Goal: Task Accomplishment & Management: Use online tool/utility

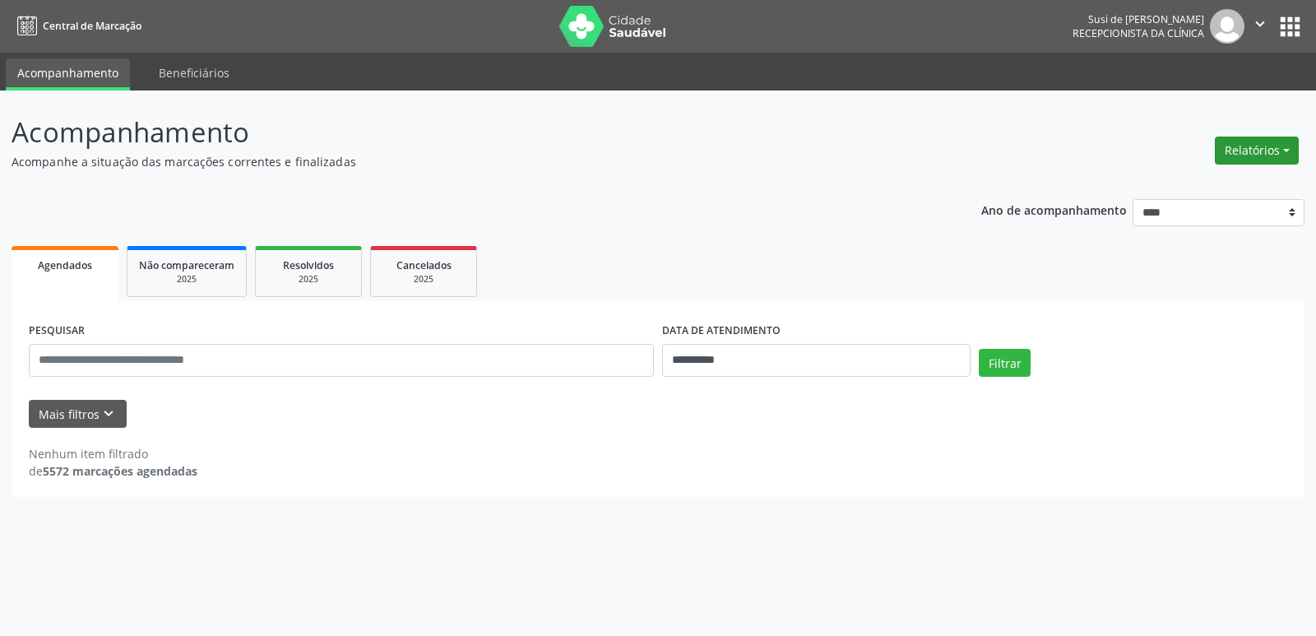
click at [1278, 153] on button "Relatórios" at bounding box center [1257, 151] width 84 height 28
click at [1169, 182] on link "Agendamentos" at bounding box center [1211, 185] width 177 height 23
select select "*"
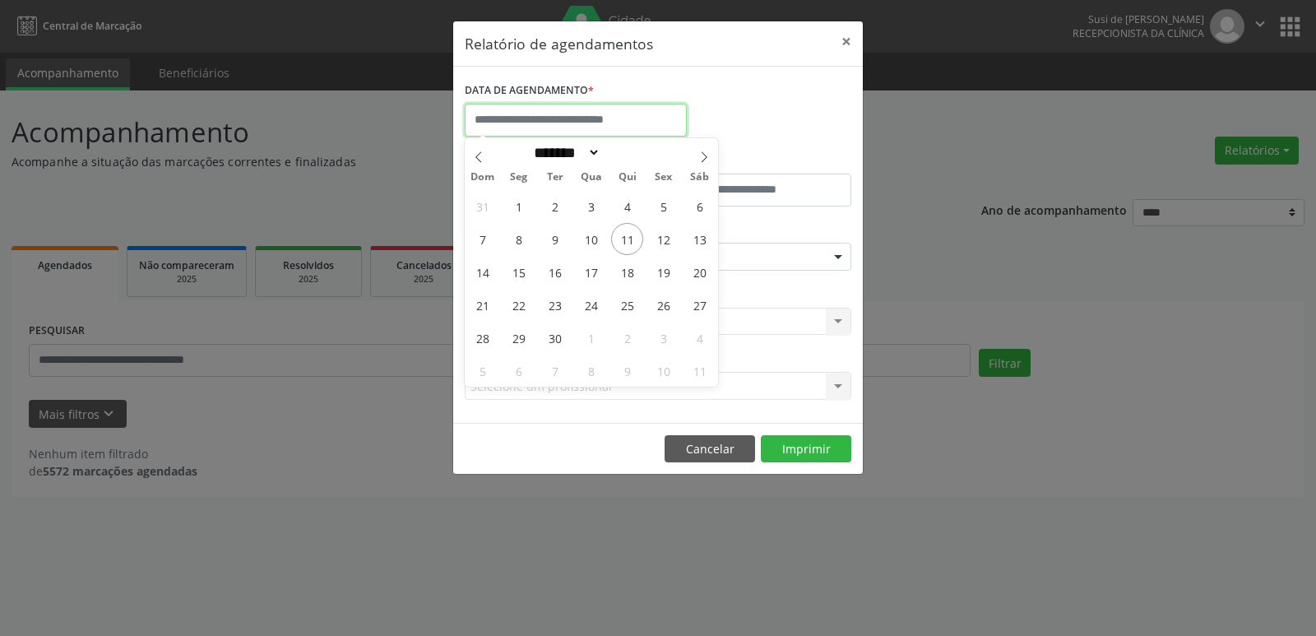
click at [590, 120] on input "text" at bounding box center [576, 120] width 222 height 33
click at [517, 275] on span "15" at bounding box center [518, 272] width 32 height 32
type input "**********"
click at [517, 275] on span "15" at bounding box center [518, 272] width 32 height 32
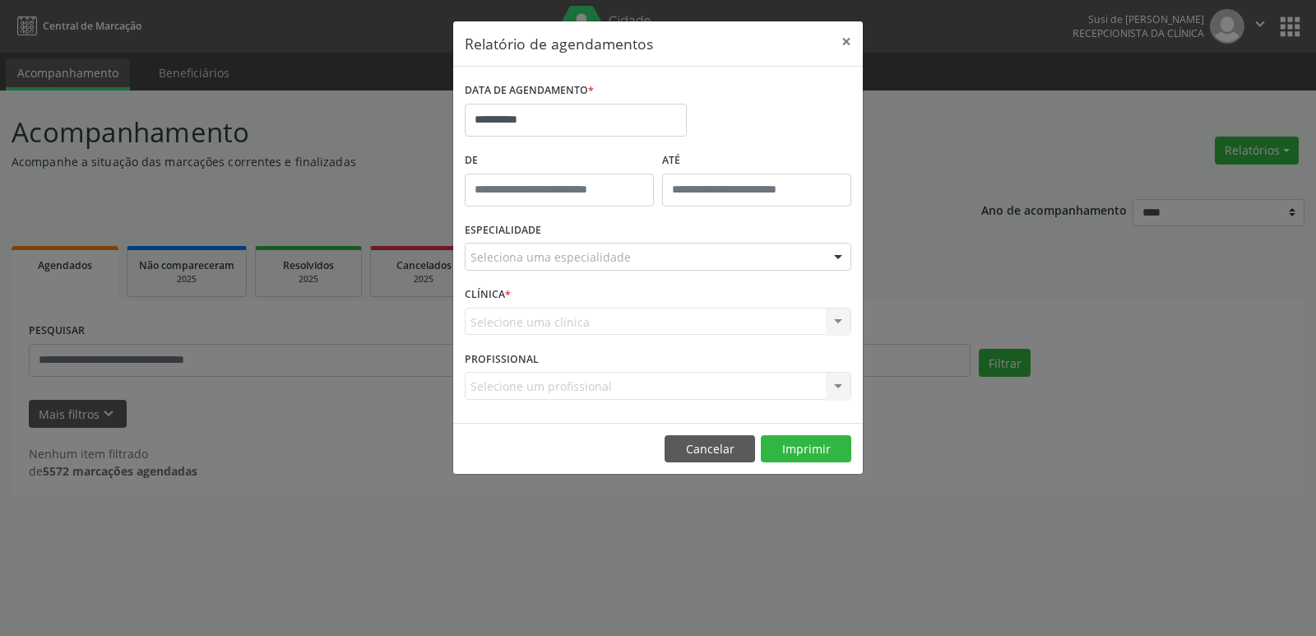
click at [838, 257] on div at bounding box center [838, 257] width 25 height 28
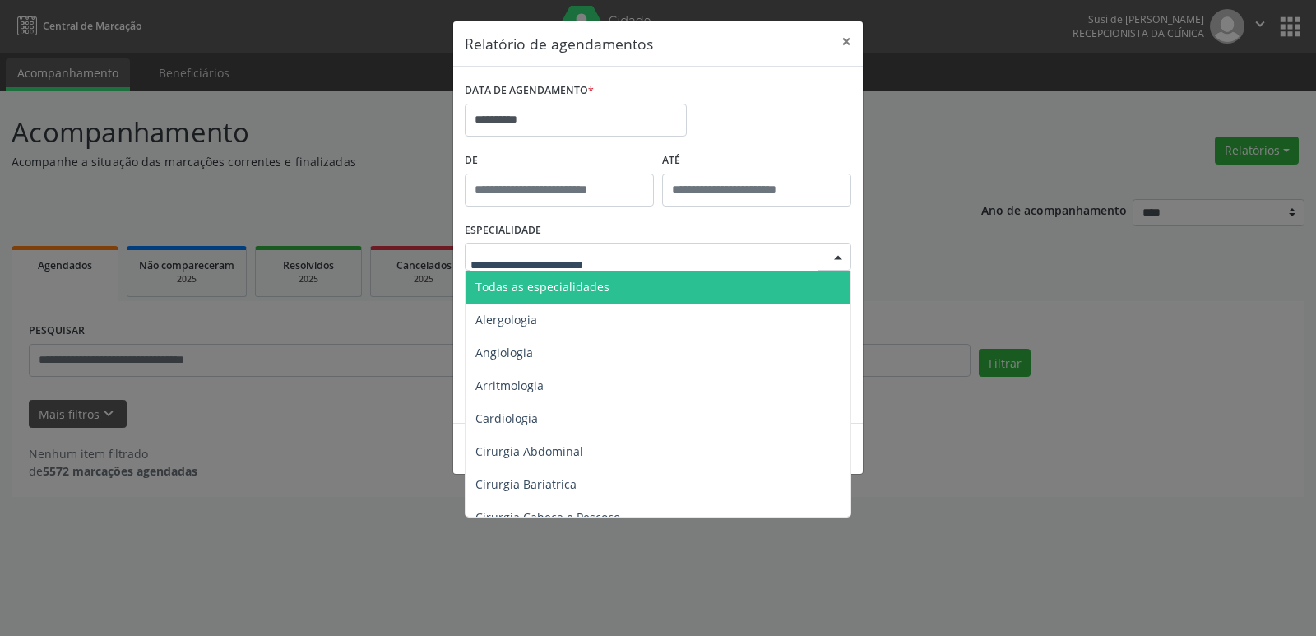
click at [712, 286] on span "Todas as especialidades" at bounding box center [658, 287] width 387 height 33
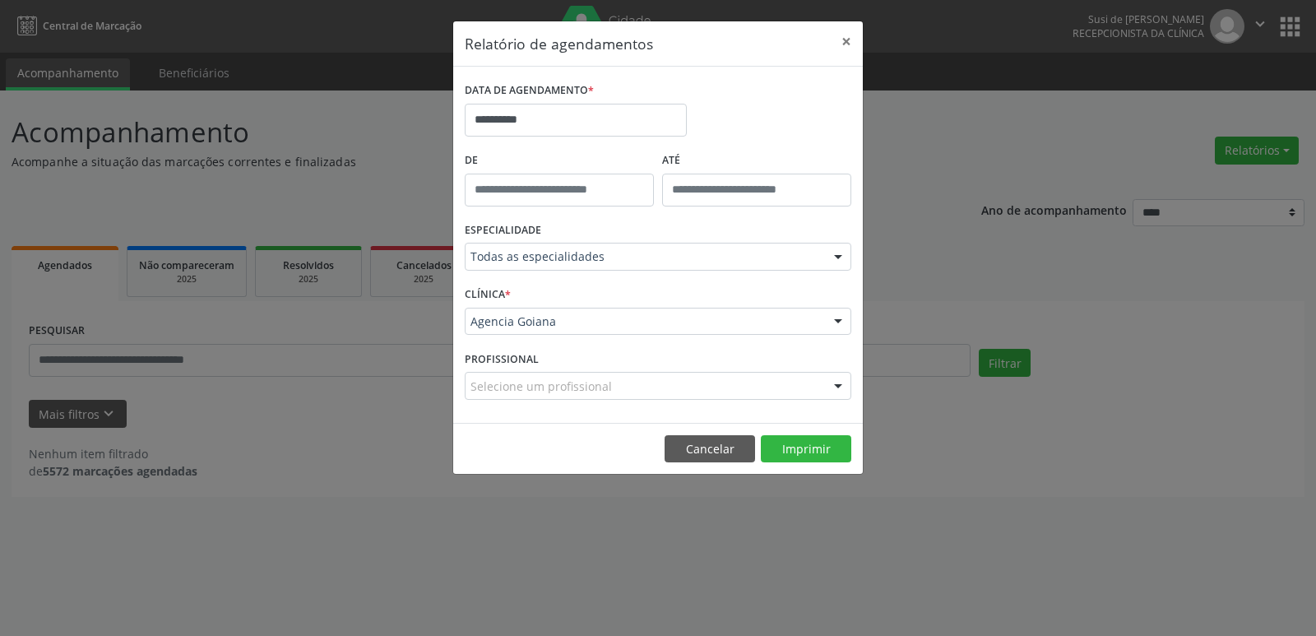
click at [838, 318] on div at bounding box center [838, 322] width 25 height 28
click at [823, 450] on button "Imprimir" at bounding box center [806, 449] width 90 height 28
